Goal: Find contact information: Find contact information

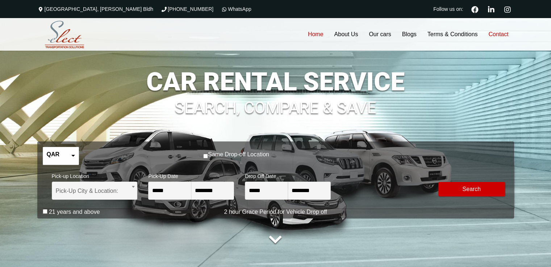
click at [495, 37] on link "Contact" at bounding box center [498, 34] width 31 height 33
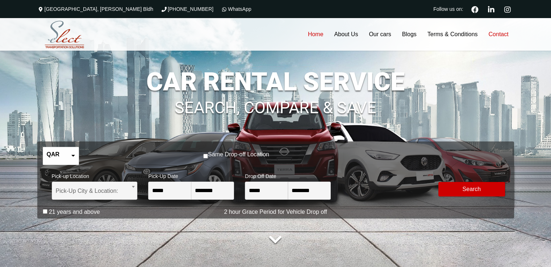
click at [491, 37] on link "Contact" at bounding box center [498, 34] width 31 height 33
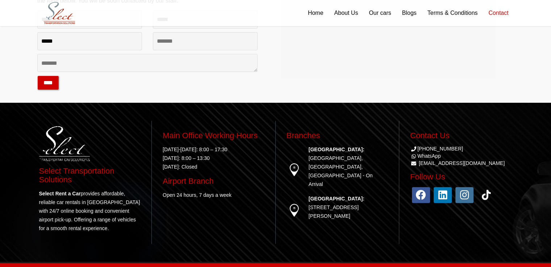
scroll to position [244, 0]
